Goal: Navigation & Orientation: Find specific page/section

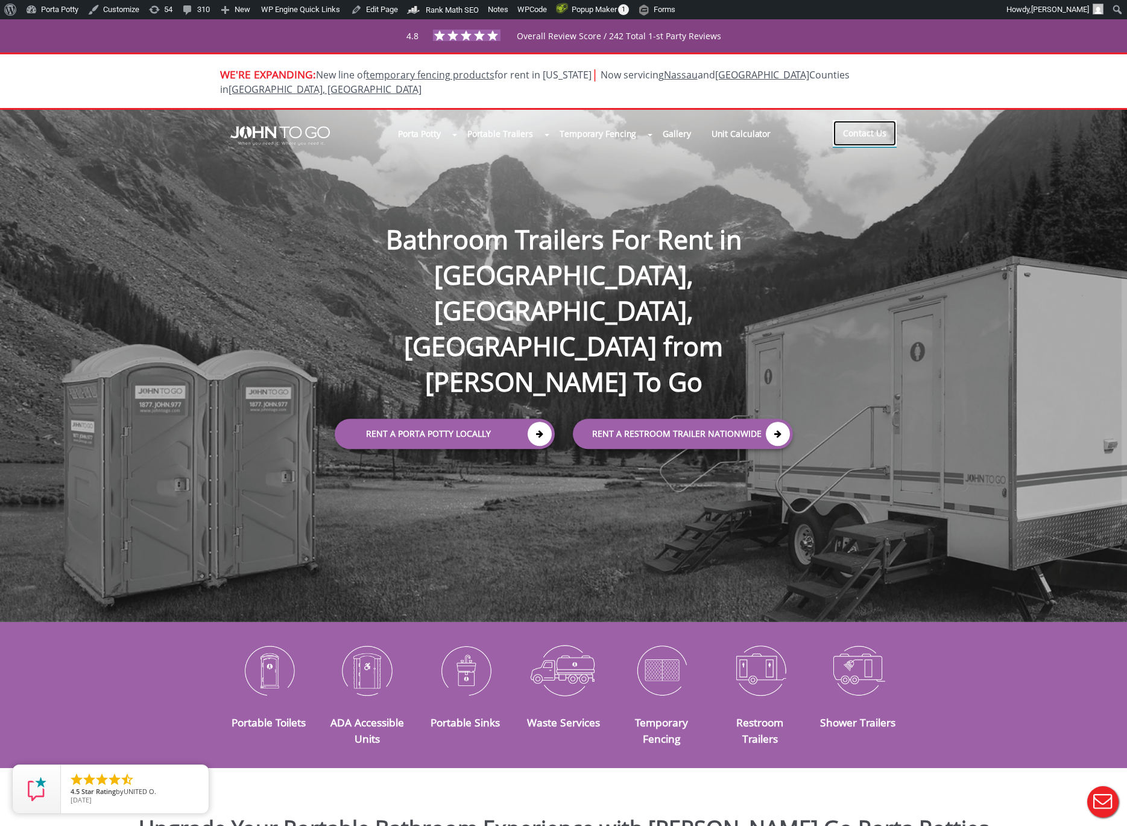
click at [873, 120] on link "Contact Us" at bounding box center [865, 133] width 64 height 27
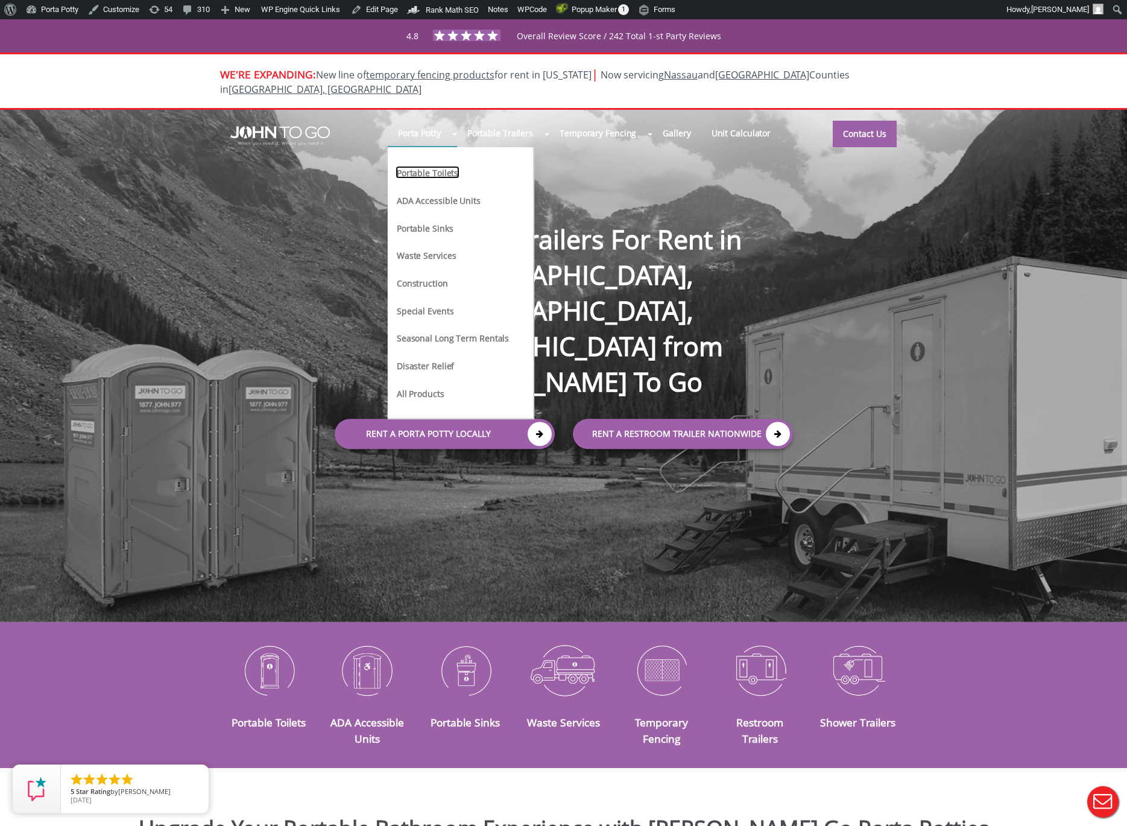
click at [423, 166] on link "Portable Toilets" at bounding box center [428, 172] width 64 height 13
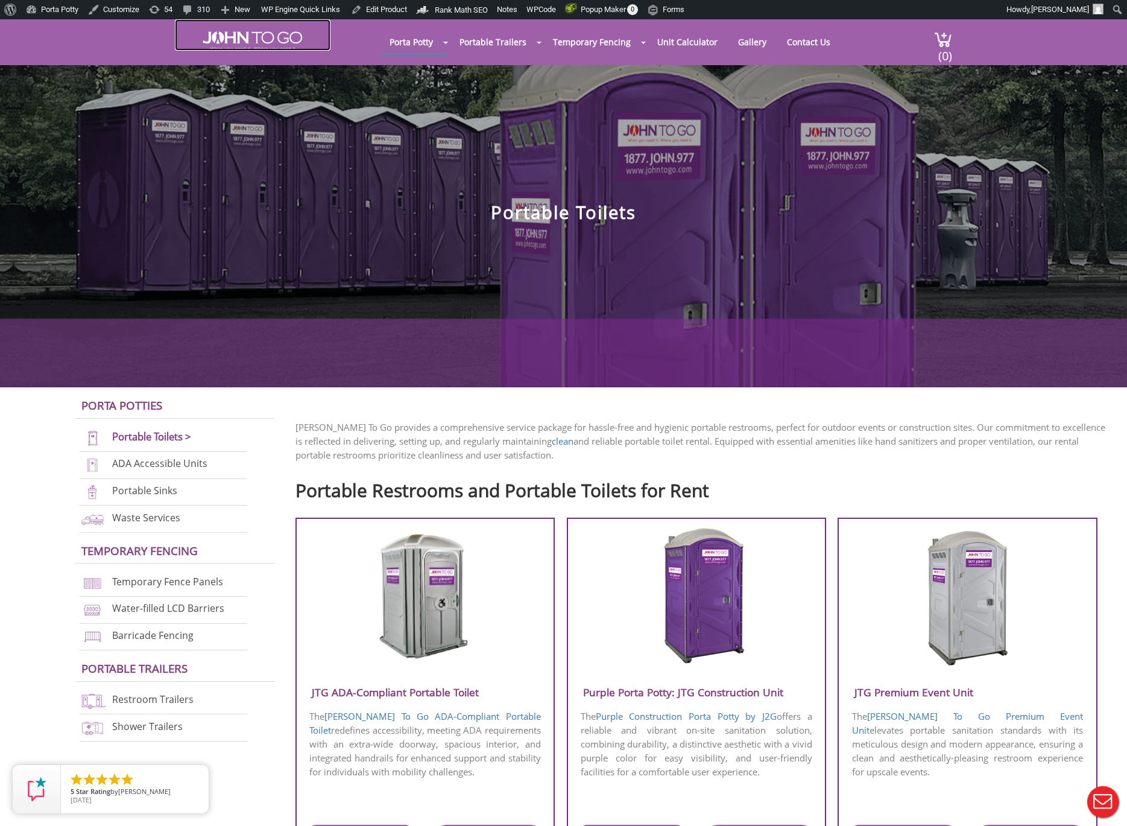
click at [273, 44] on img at bounding box center [252, 40] width 99 height 19
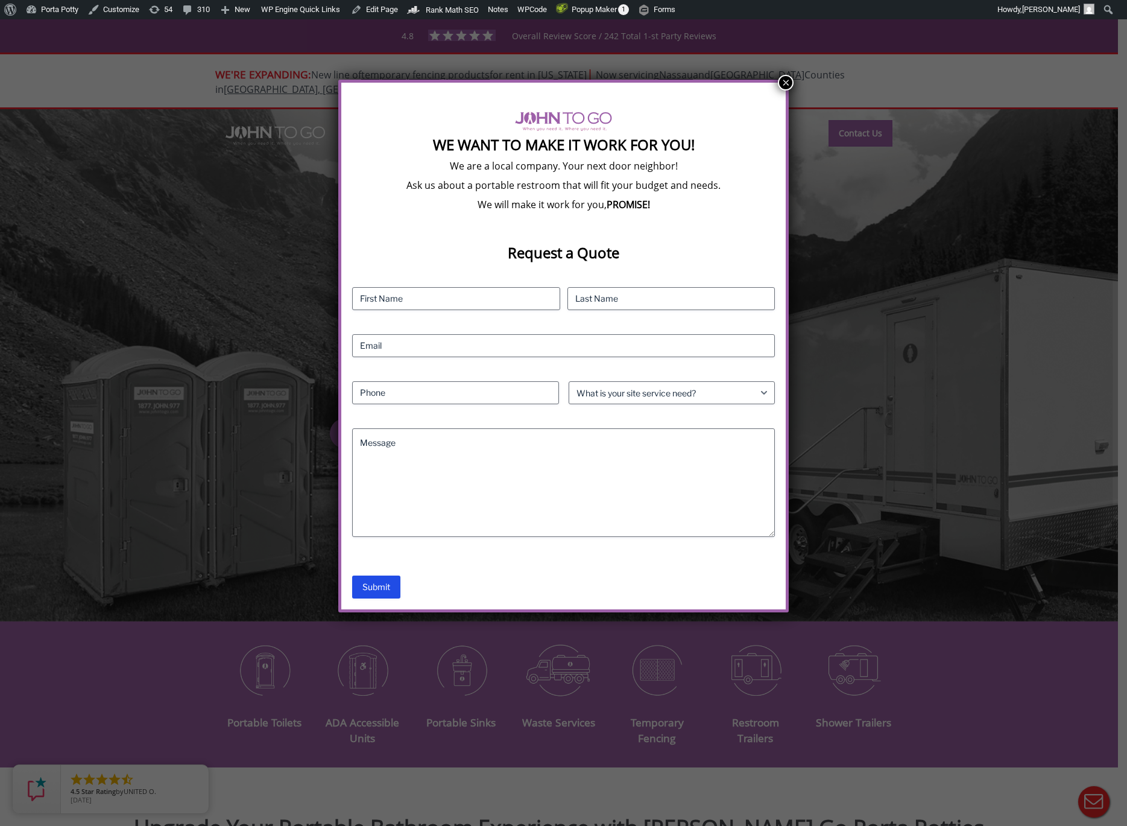
click at [235, 272] on div "We Want To Make It Work For You! We are a local company. Your next door neighbo…" at bounding box center [563, 413] width 1127 height 826
click at [786, 86] on button "×" at bounding box center [786, 83] width 16 height 16
